Goal: Find specific fact: Find specific fact

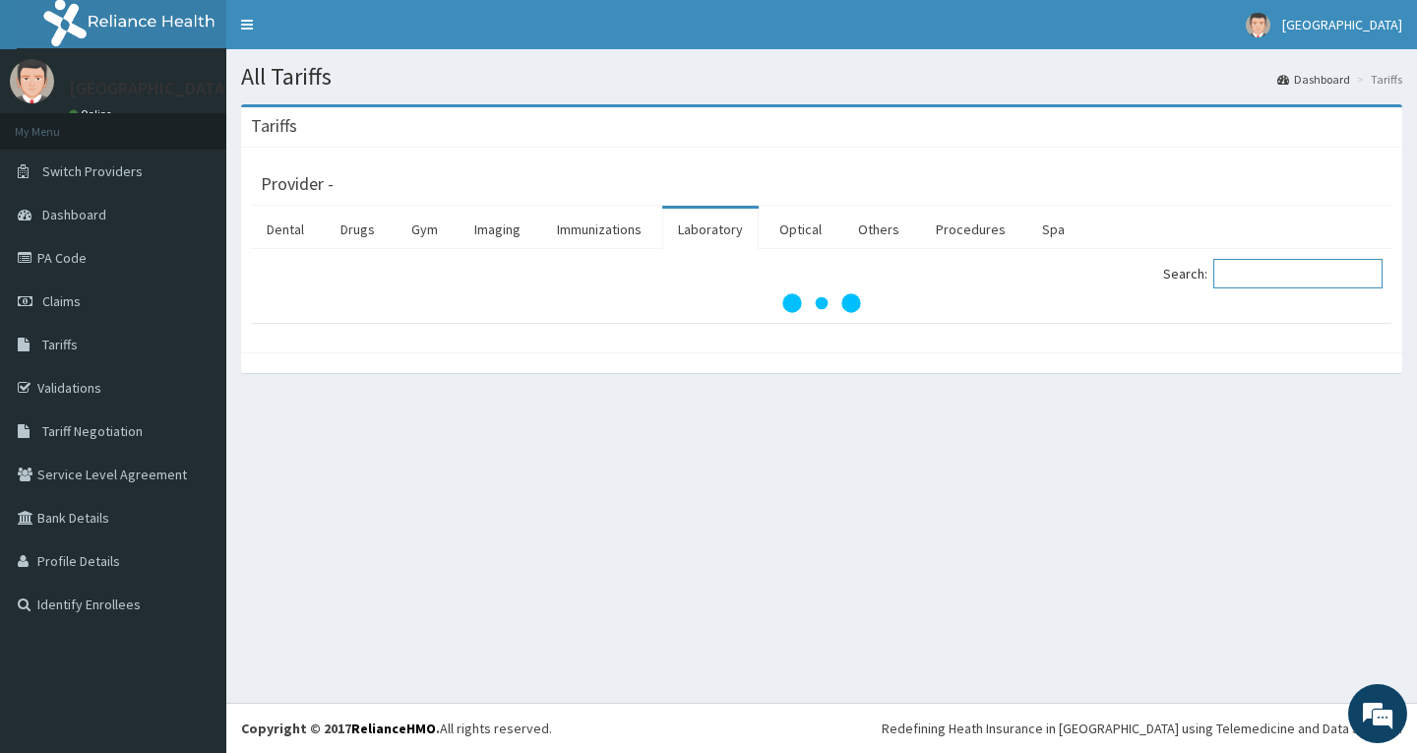
click at [1261, 266] on input "Search:" at bounding box center [1297, 274] width 169 height 30
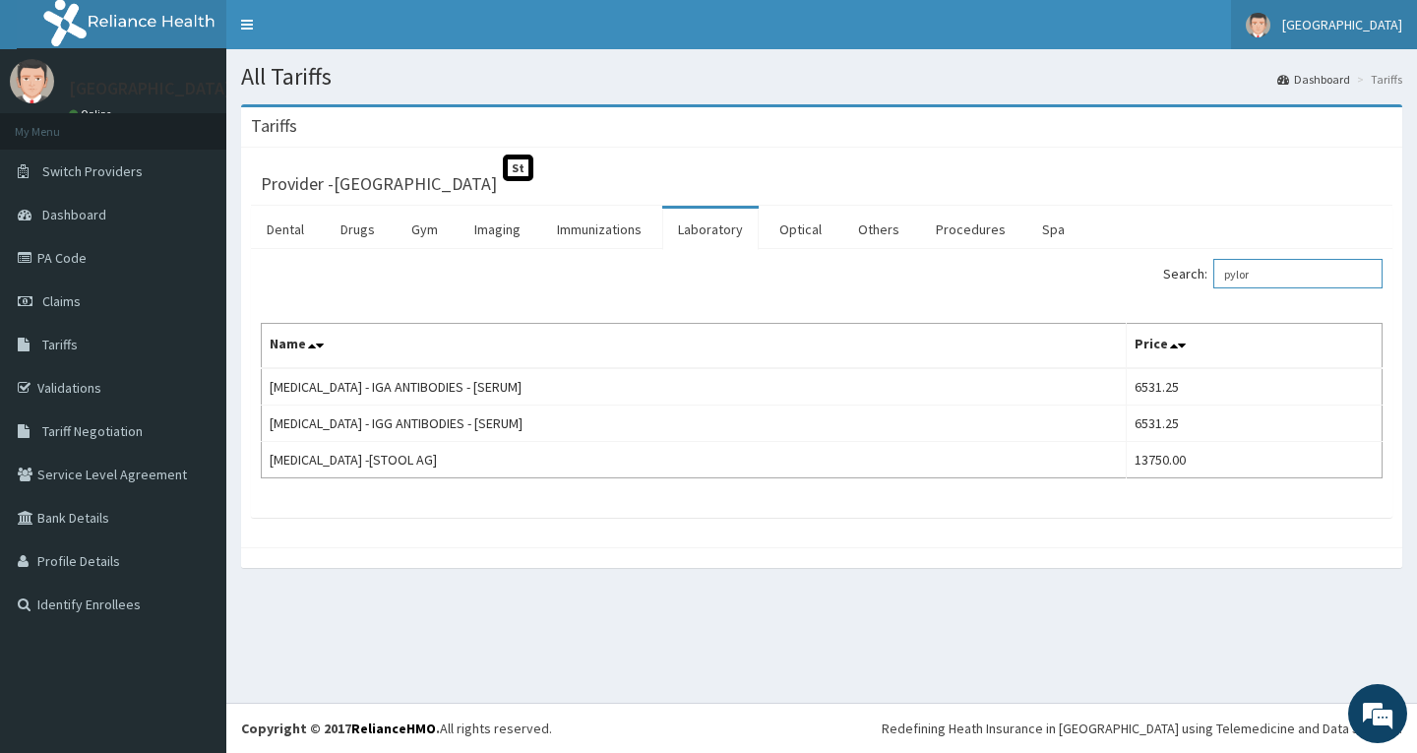
type input "pylor"
click at [102, 391] on link "Validations" at bounding box center [113, 387] width 226 height 43
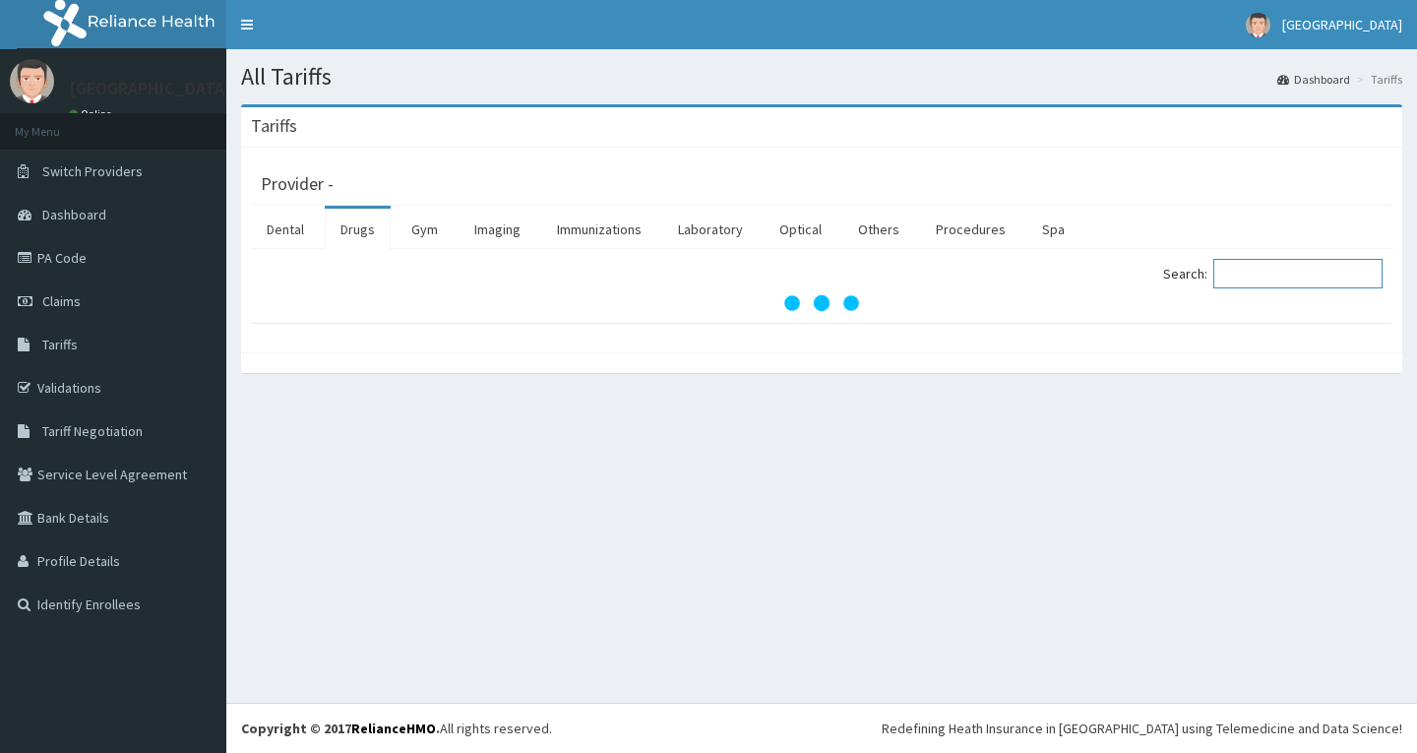
click at [1282, 274] on input "Search:" at bounding box center [1297, 274] width 169 height 30
type input "ZINC"
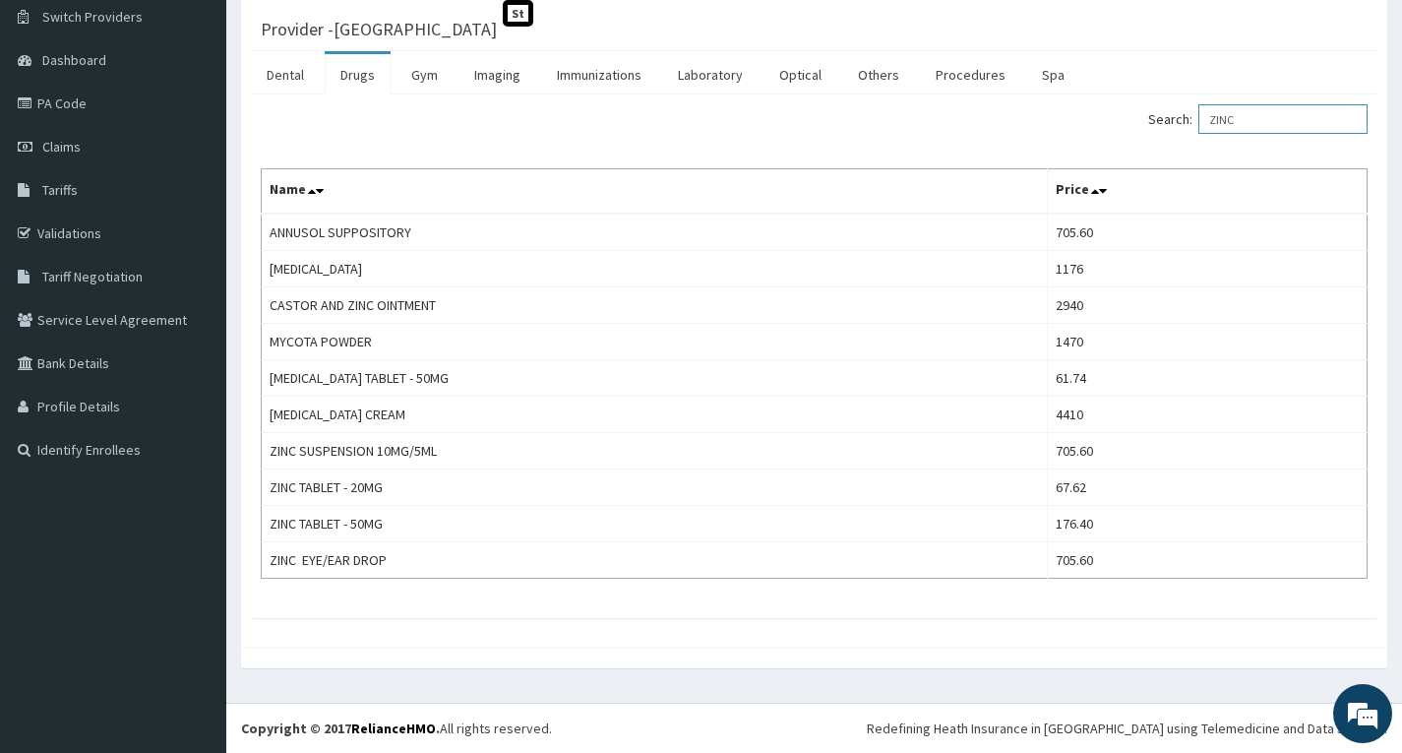
scroll to position [154, 0]
click at [92, 244] on link "Validations" at bounding box center [113, 233] width 226 height 43
